Goal: Task Accomplishment & Management: Manage account settings

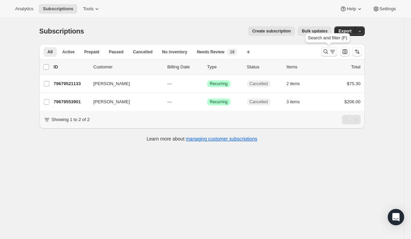
click at [332, 56] on button "Search and filter results" at bounding box center [329, 52] width 16 height 10
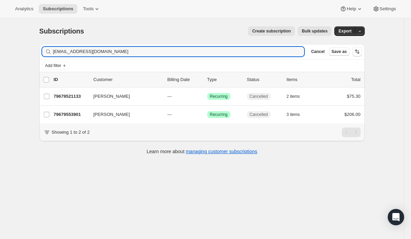
drag, startPoint x: 161, startPoint y: 54, endPoint x: -11, endPoint y: 9, distance: 177.3
click at [0, 9] on html "Analytics Subscriptions Tools Help Settings Skip to content Subscriptions. This…" at bounding box center [205, 119] width 411 height 239
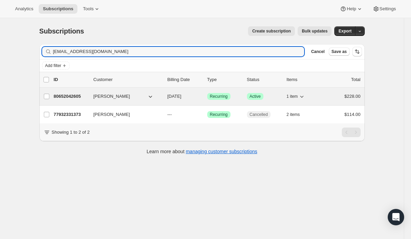
type input "[EMAIL_ADDRESS][DOMAIN_NAME]"
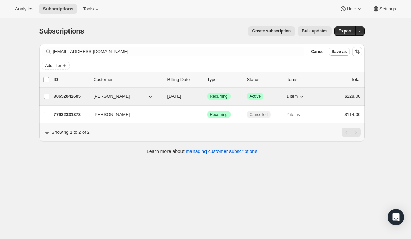
click at [217, 97] on span "Recurring" at bounding box center [219, 96] width 18 height 5
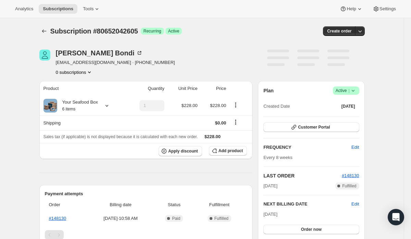
click at [343, 93] on span "Active |" at bounding box center [346, 90] width 21 height 7
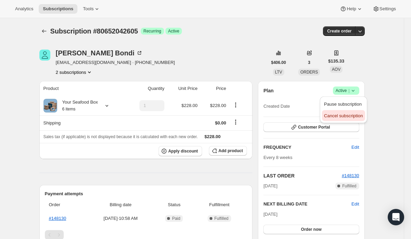
click at [336, 118] on span "Cancel subscription" at bounding box center [343, 115] width 39 height 5
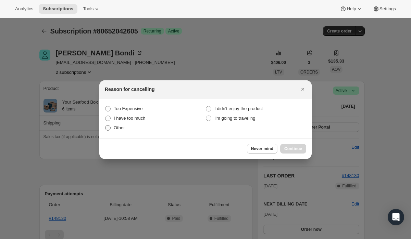
click at [106, 126] on span ":rt2:" at bounding box center [107, 127] width 5 height 5
click at [105, 126] on input "Other" at bounding box center [105, 125] width 0 height 0
radio input "true"
click at [289, 149] on span "Continue" at bounding box center [293, 148] width 18 height 5
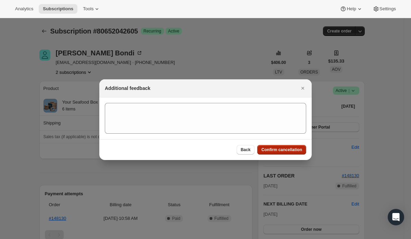
click at [289, 149] on span "Confirm cancellation" at bounding box center [281, 149] width 41 height 5
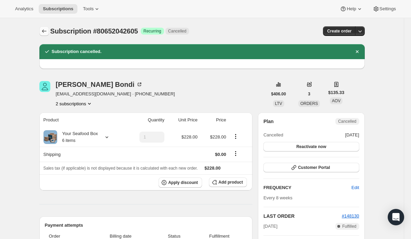
click at [45, 30] on icon "Subscriptions" at bounding box center [44, 31] width 7 height 7
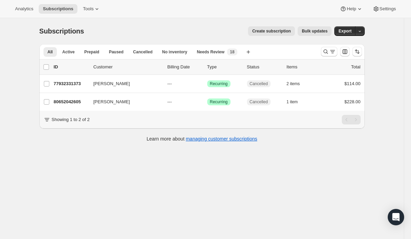
click at [324, 40] on div "Subscriptions. This page is ready Subscriptions Create subscription Bulk update…" at bounding box center [201, 31] width 325 height 26
click at [328, 52] on icon "Search and filter results" at bounding box center [325, 51] width 7 height 7
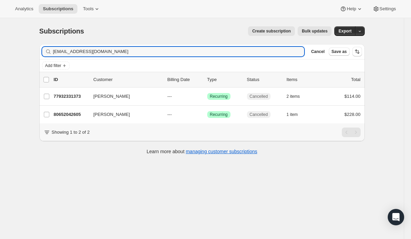
drag, startPoint x: 127, startPoint y: 52, endPoint x: 23, endPoint y: 36, distance: 105.4
click at [23, 36] on div "Subscriptions. This page is ready Subscriptions Create subscription Bulk update…" at bounding box center [202, 137] width 404 height 239
drag, startPoint x: 156, startPoint y: 49, endPoint x: 5, endPoint y: 16, distance: 154.9
click at [5, 16] on div "Analytics Subscriptions Tools Help Settings Skip to content Subscriptions. This…" at bounding box center [205, 128] width 411 height 257
paste input "[EMAIL_ADDRESS][DOMAIN_NAME]>"
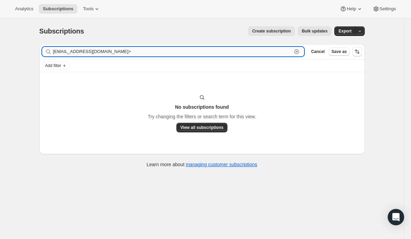
click at [115, 50] on input "[EMAIL_ADDRESS][DOMAIN_NAME]>" at bounding box center [172, 52] width 239 height 10
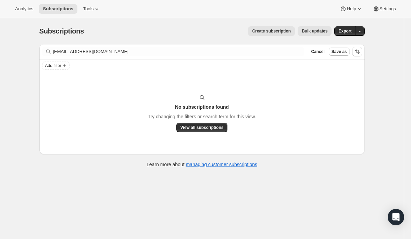
click at [283, 60] on div "Add filter" at bounding box center [201, 66] width 325 height 12
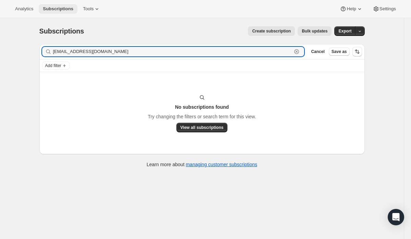
drag, startPoint x: 281, startPoint y: 55, endPoint x: 67, endPoint y: 7, distance: 219.3
click at [67, 7] on div "Analytics Subscriptions Tools Help Settings Skip to content Subscriptions. This…" at bounding box center [205, 128] width 411 height 257
paste input "[EMAIL_ADDRESS][PERSON_NAME][DOMAIN_NAME]"
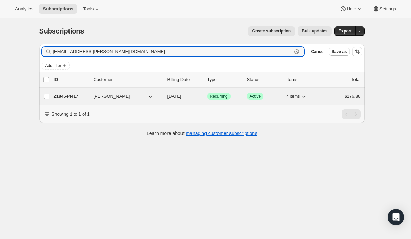
type input "[EMAIL_ADDRESS][PERSON_NAME][DOMAIN_NAME]"
click at [219, 97] on span "Recurring" at bounding box center [219, 96] width 18 height 5
